Goal: Check status: Check status

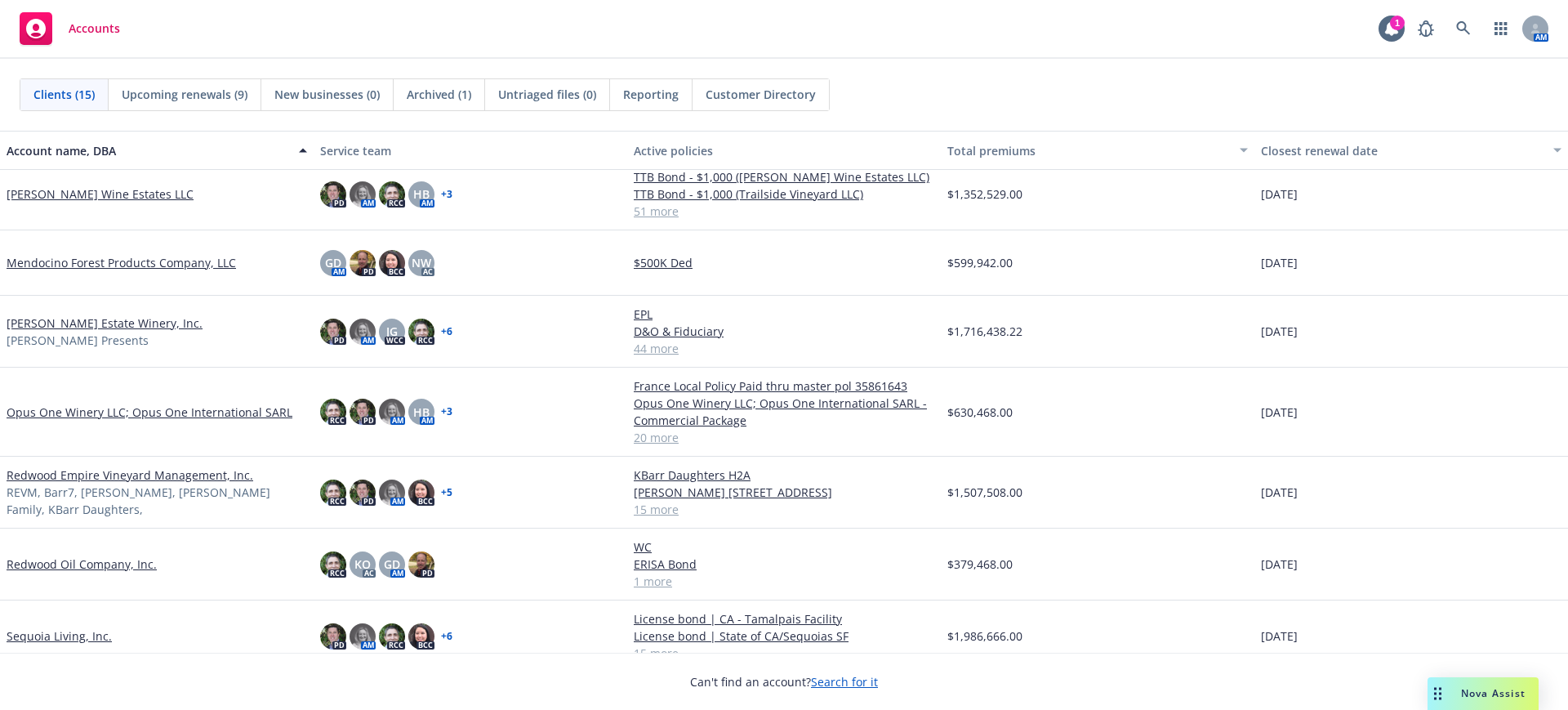
scroll to position [408, 0]
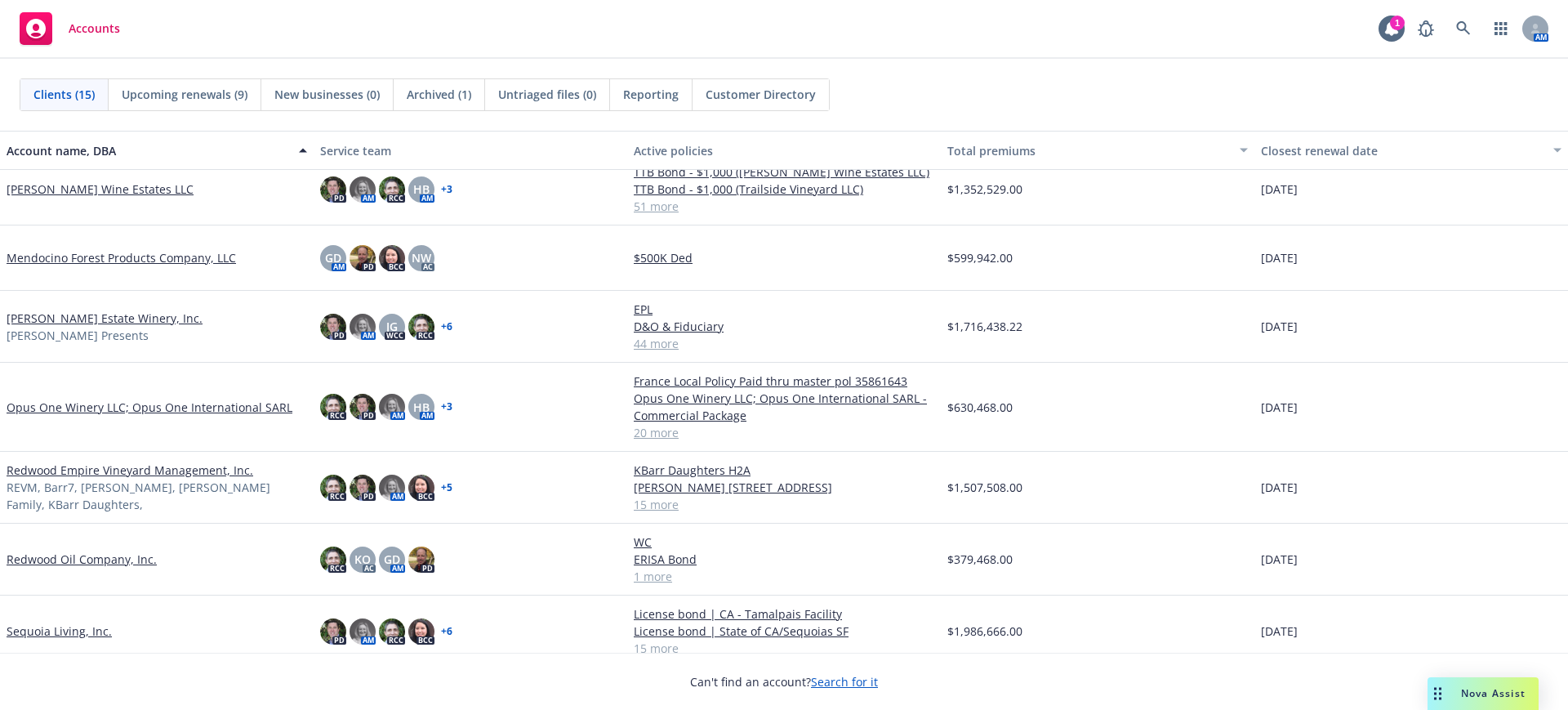
click at [59, 478] on link "Redwood Empire Vineyard Management, Inc." at bounding box center [129, 470] width 247 height 18
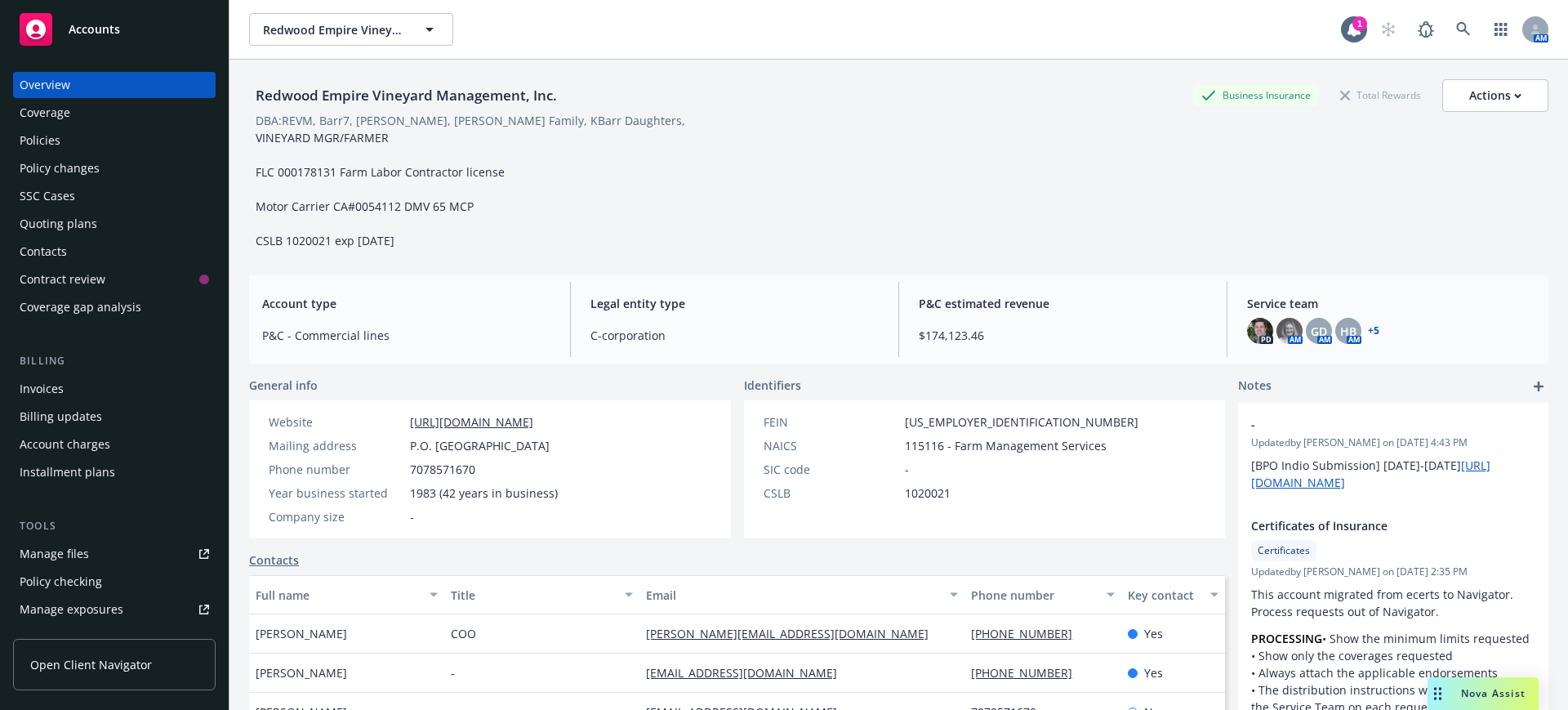
click at [39, 140] on div "Policies" at bounding box center [39, 140] width 41 height 26
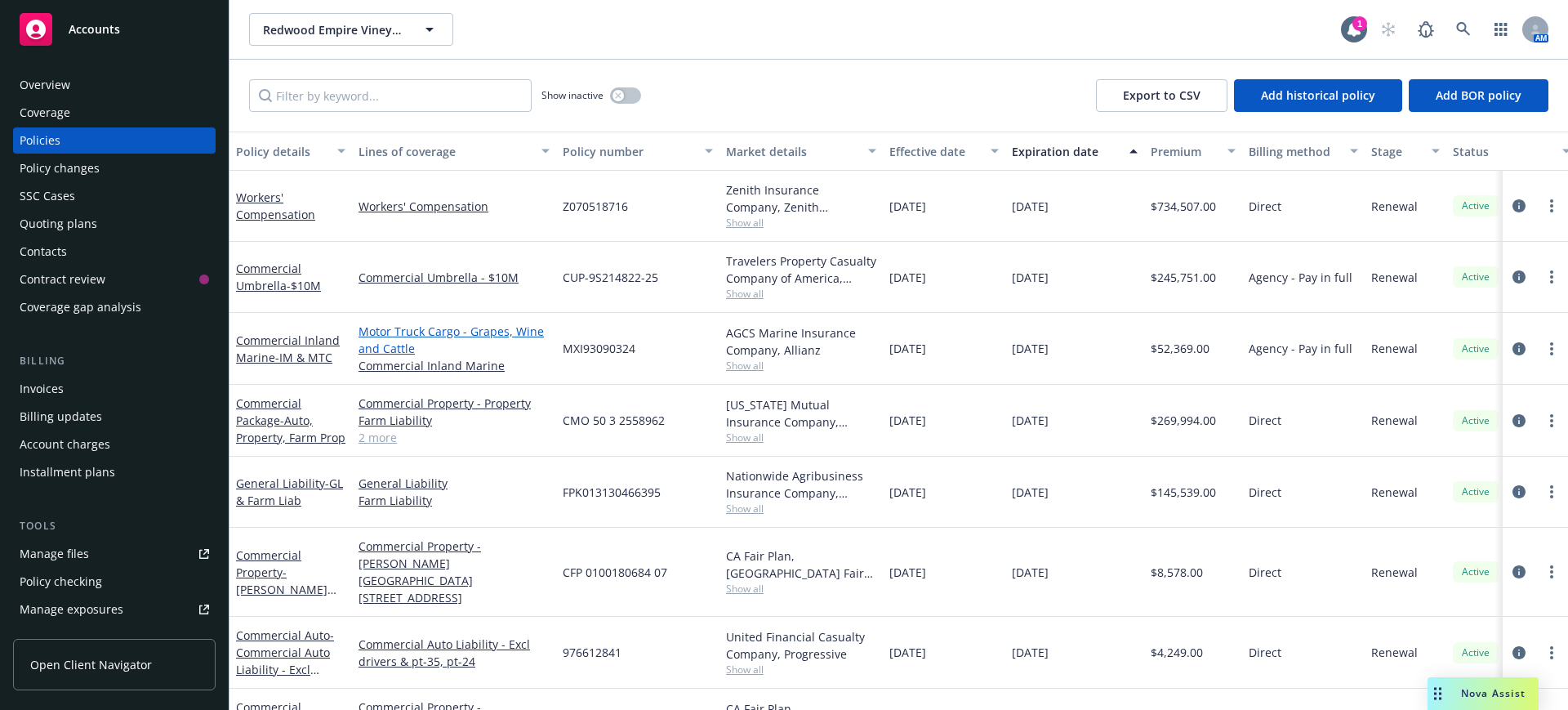
scroll to position [102, 0]
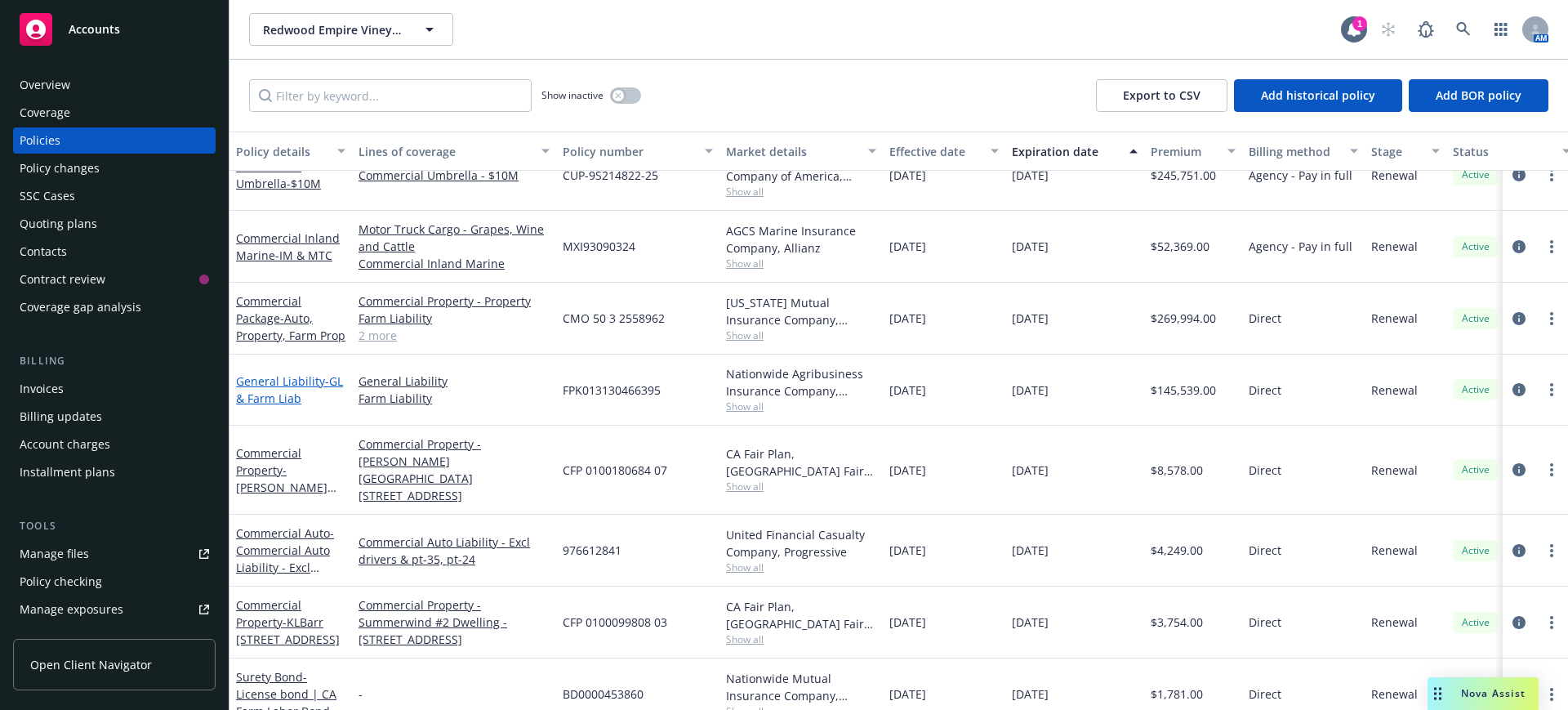
click at [279, 379] on link "General Liability - GL & Farm Liab" at bounding box center [290, 389] width 107 height 32
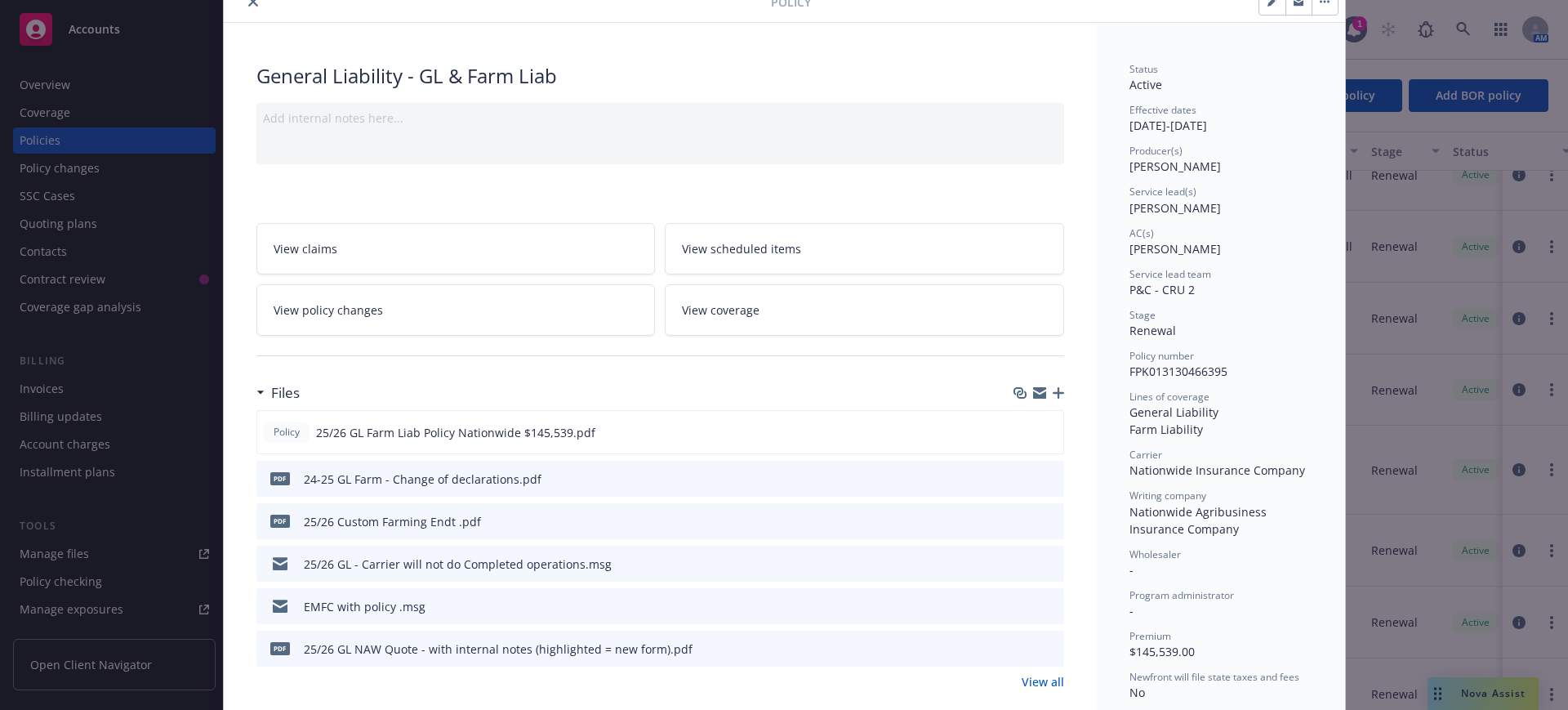
scroll to position [204, 0]
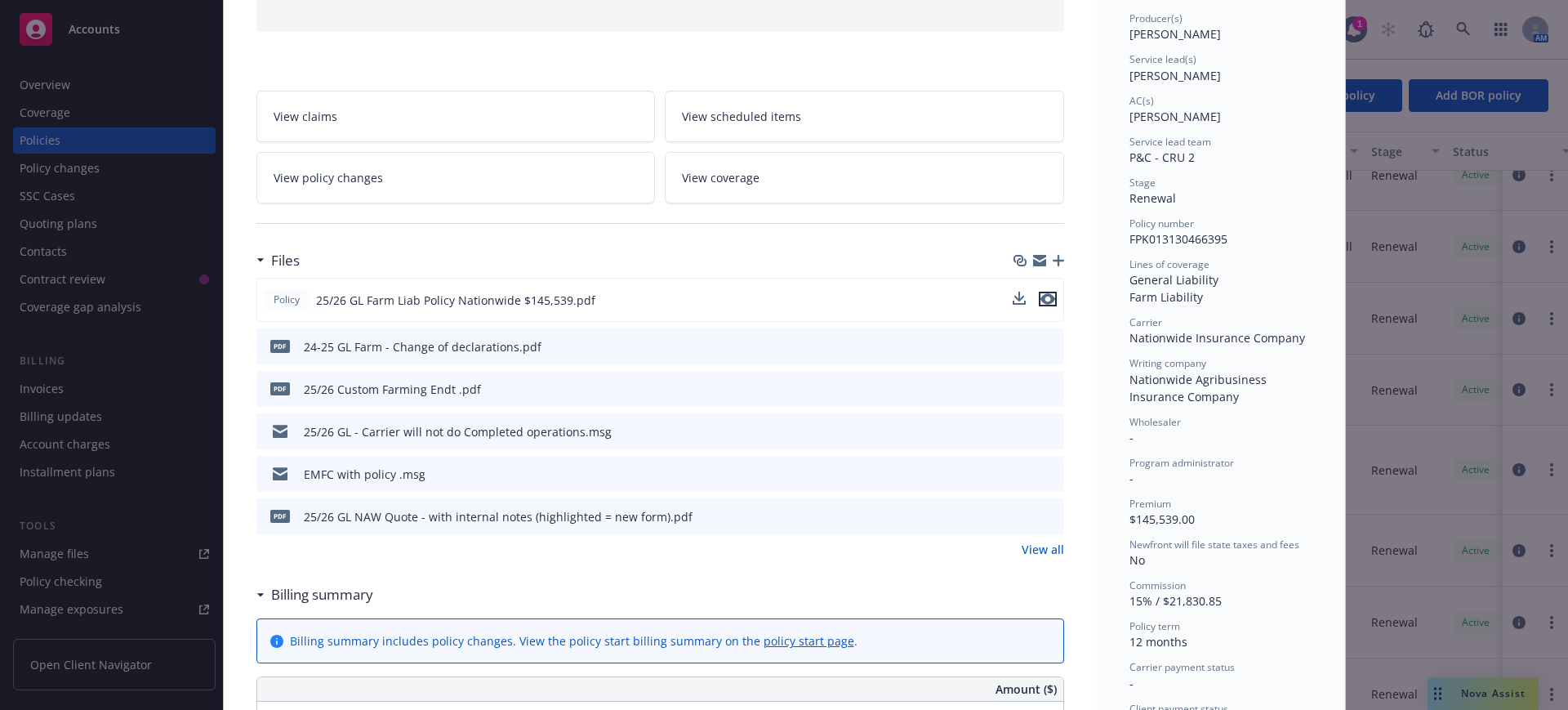
click at [1042, 297] on icon "preview file" at bounding box center [1048, 298] width 15 height 11
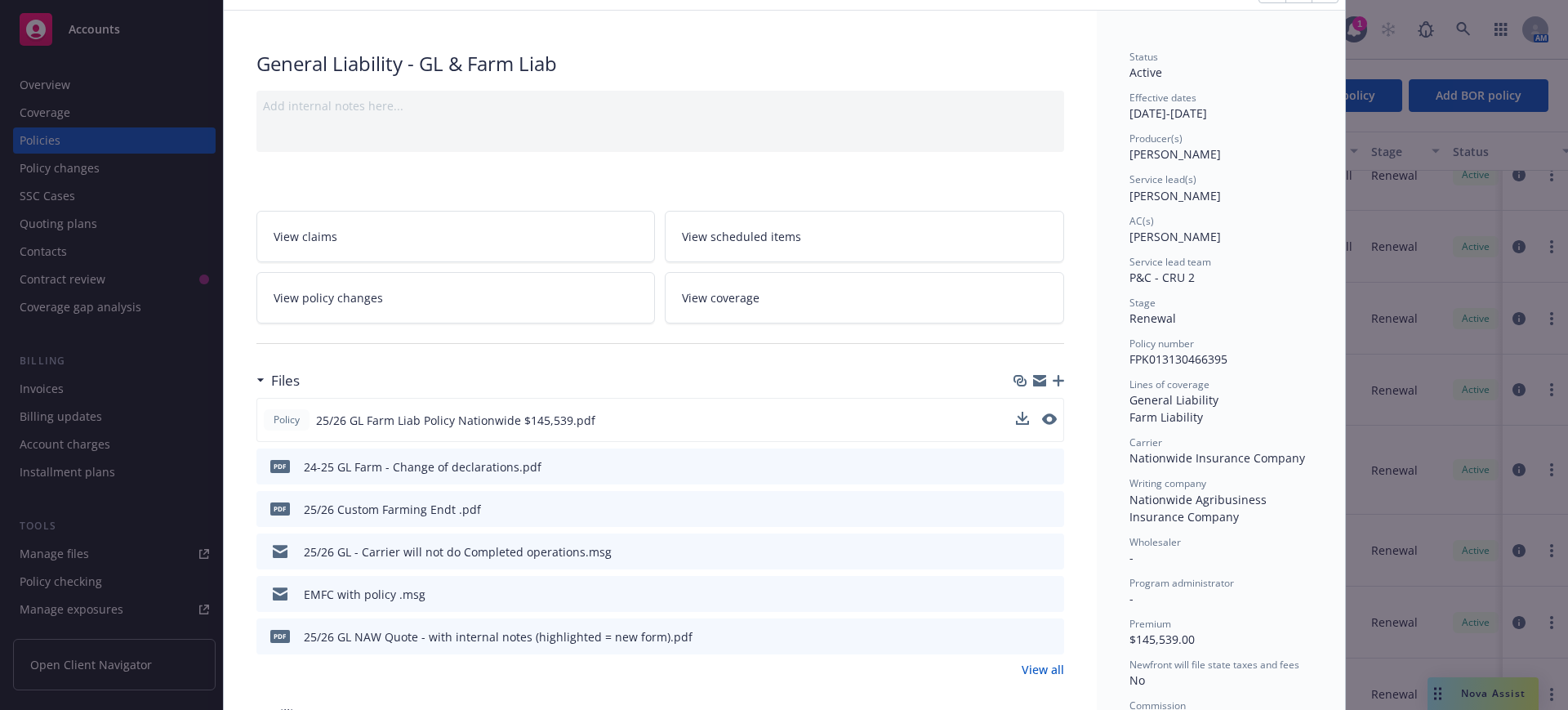
scroll to position [0, 0]
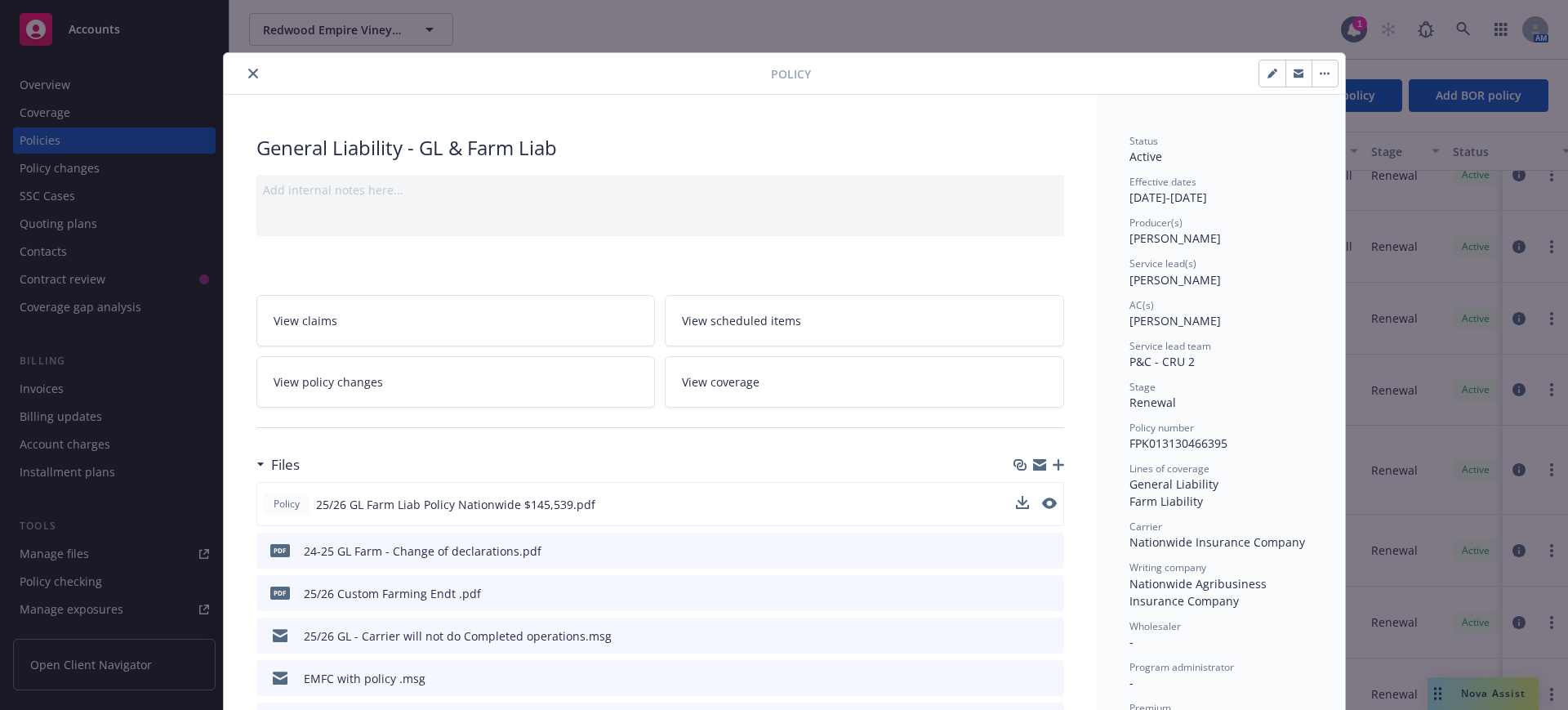
click at [248, 71] on icon "close" at bounding box center [253, 73] width 10 height 10
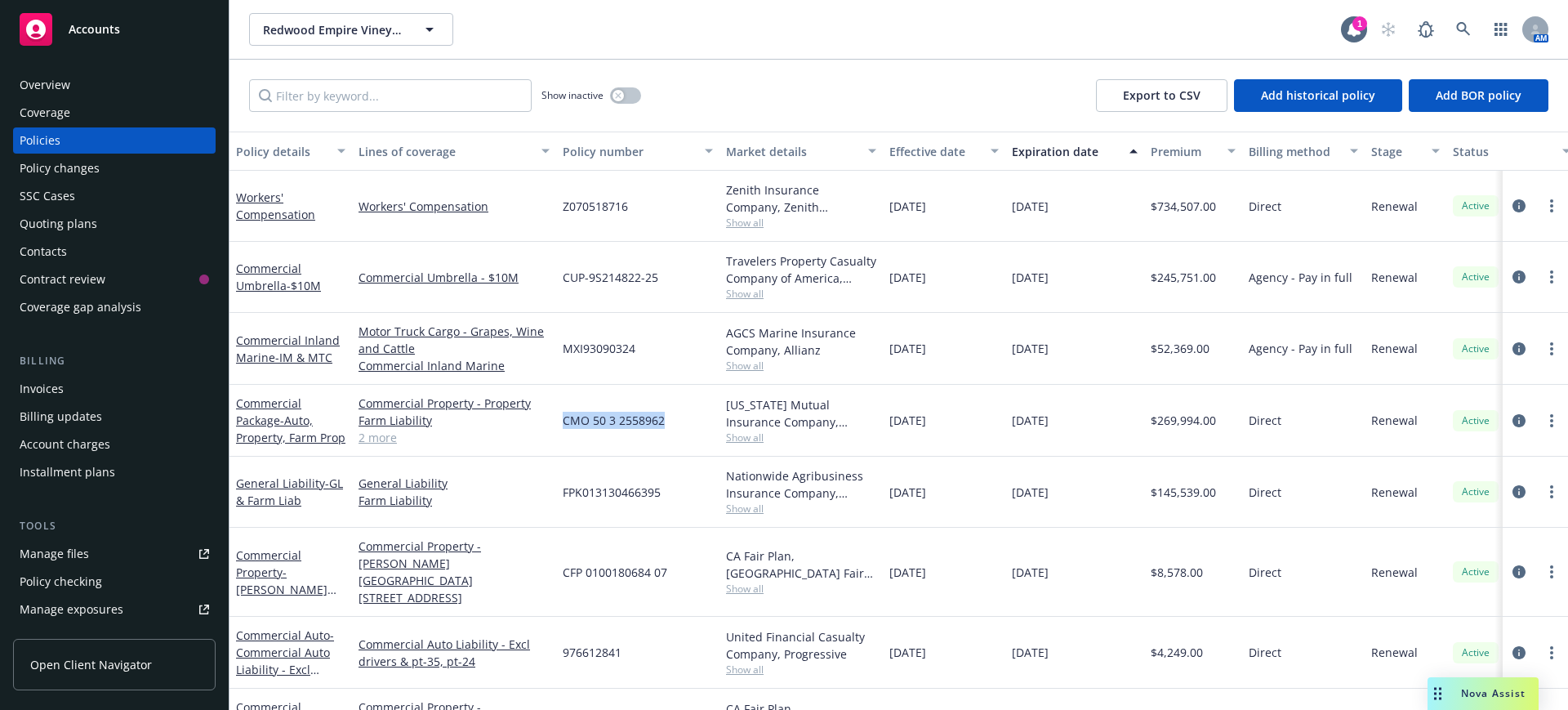
drag, startPoint x: 562, startPoint y: 421, endPoint x: 671, endPoint y: 424, distance: 109.0
click at [671, 424] on div "CMO 50 3 2558962" at bounding box center [638, 420] width 163 height 72
copy span "CMO 50 3 2558962"
click at [50, 221] on div "Quoting plans" at bounding box center [58, 224] width 77 height 26
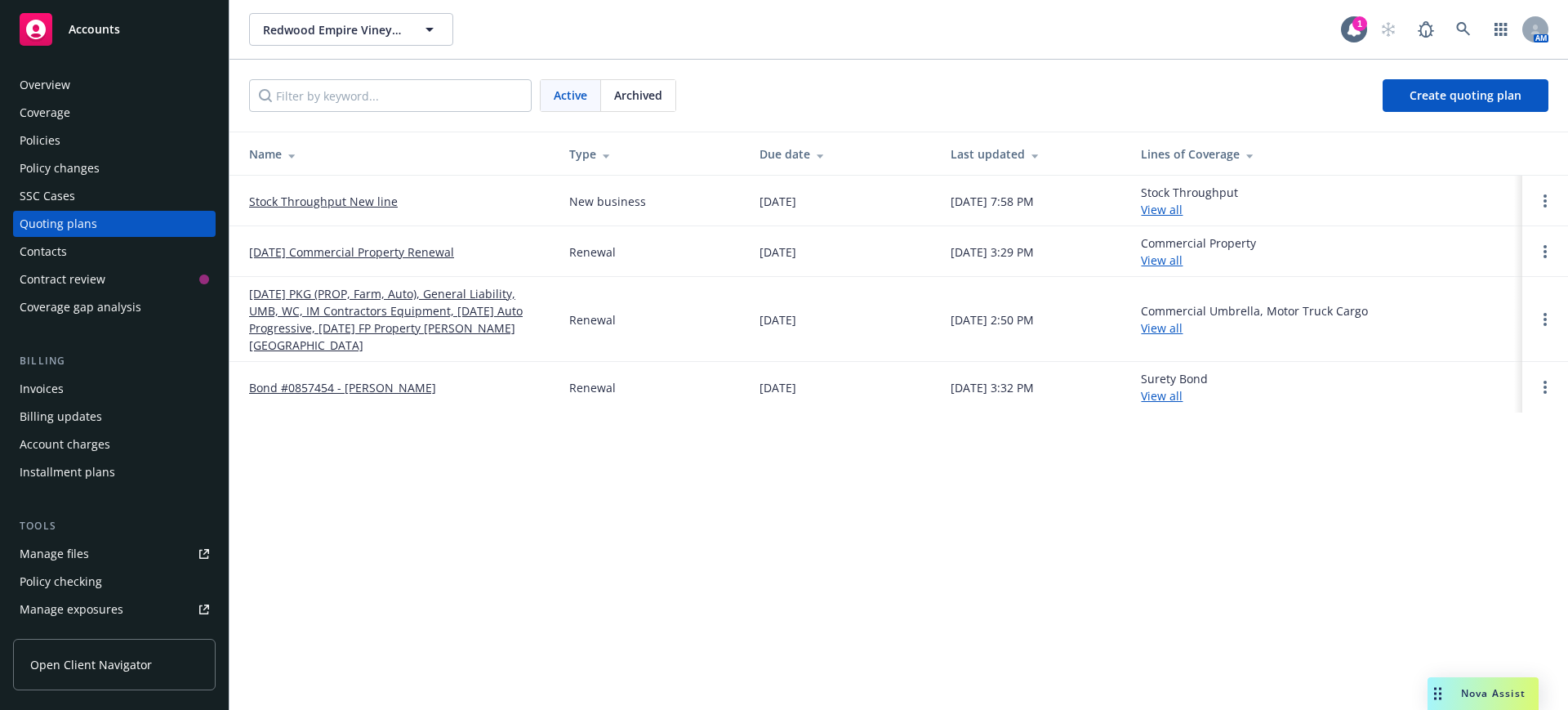
click at [343, 306] on link "[DATE] PKG (PROP, Farm, Auto), General Liability, UMB, WC, IM Contractors Equip…" at bounding box center [396, 319] width 294 height 68
